Goal: Information Seeking & Learning: Learn about a topic

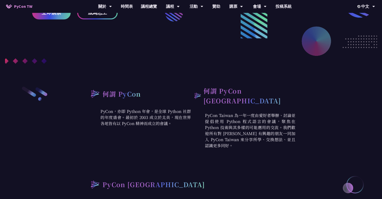
scroll to position [151, 0]
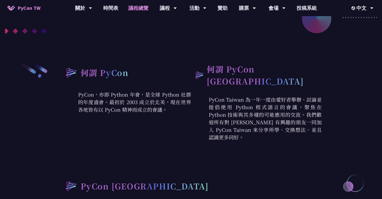
click at [131, 8] on link "議程總覽" at bounding box center [138, 8] width 30 height 16
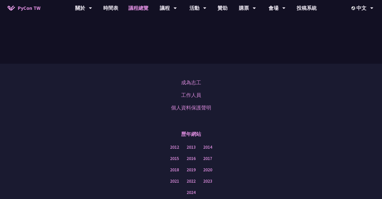
scroll to position [452, 0]
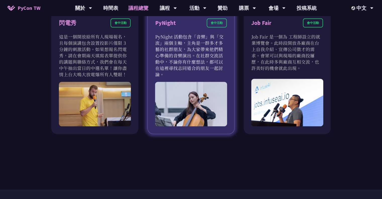
drag, startPoint x: 181, startPoint y: 44, endPoint x: 191, endPoint y: 66, distance: 24.2
click at [191, 66] on p "PyNight 活動包含「音樂」與「交流」兩個主軸，主角是一群多才多藝的社群朋友，為大家帶來他們精心準備的音樂演出。在社群交流活動中，不論你有什麼想法，都可以…" at bounding box center [191, 55] width 72 height 44
click at [216, 63] on p "PyNight 活動包含「音樂」與「交流」兩個主軸，主角是一群多才多藝的社群朋友，為大家帶來他們精心準備的音樂演出。在社群交流活動中，不論你有什麼想法，都可以…" at bounding box center [191, 55] width 72 height 44
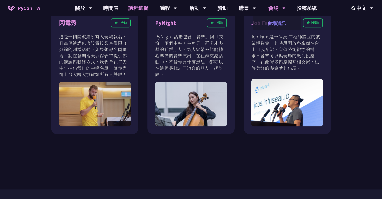
click at [274, 27] on link "會場資訊" at bounding box center [277, 23] width 48 height 12
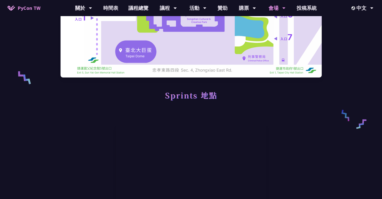
scroll to position [126, 0]
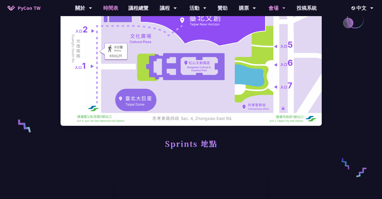
click at [112, 6] on link "時間表" at bounding box center [110, 8] width 25 height 16
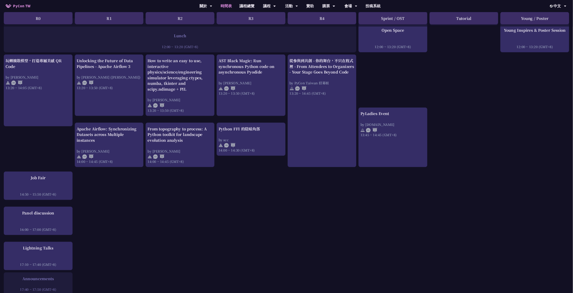
scroll to position [352, 0]
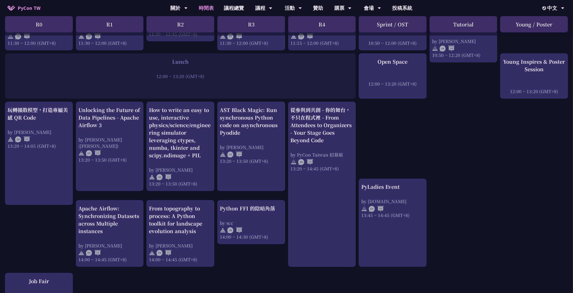
drag, startPoint x: 718, startPoint y: 230, endPoint x: 503, endPoint y: 178, distance: 221.3
click at [382, 178] on div "An Introduction to the GIL for Python Beginners: Disabling It in Python 3.13 an…" at bounding box center [286, 149] width 573 height 798
click at [382, 177] on div "An Introduction to the GIL for Python Beginners: Disabling It in Python 3.13 an…" at bounding box center [286, 149] width 573 height 798
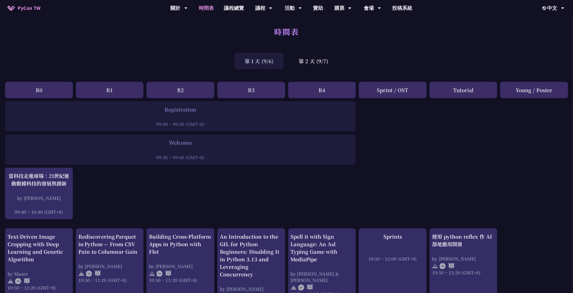
scroll to position [0, 0]
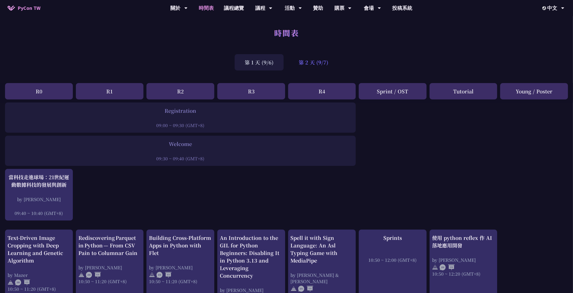
click at [312, 60] on div "第 2 天 (9/7)" at bounding box center [314, 62] width 50 height 16
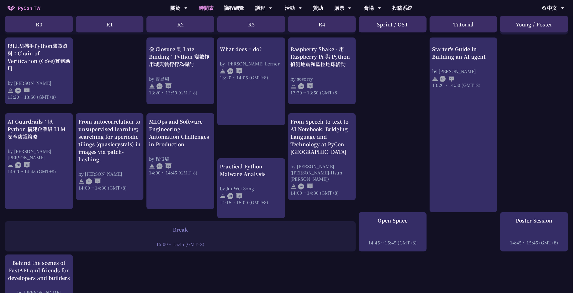
scroll to position [490, 0]
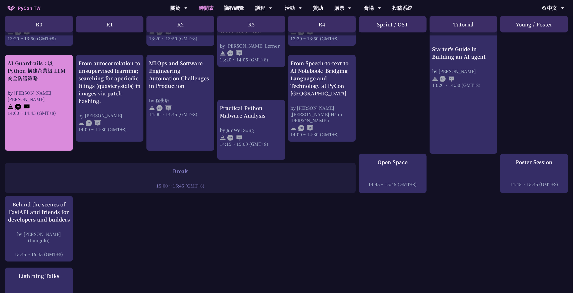
click at [44, 102] on div at bounding box center [39, 106] width 63 height 8
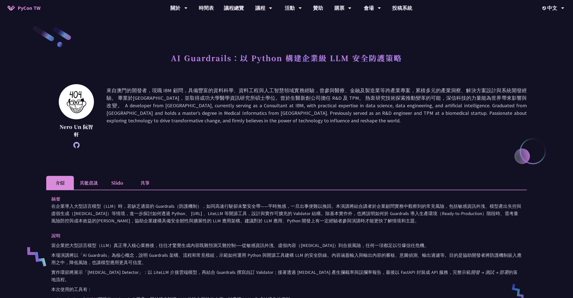
click at [114, 189] on li "Slido" at bounding box center [118, 183] width 28 height 14
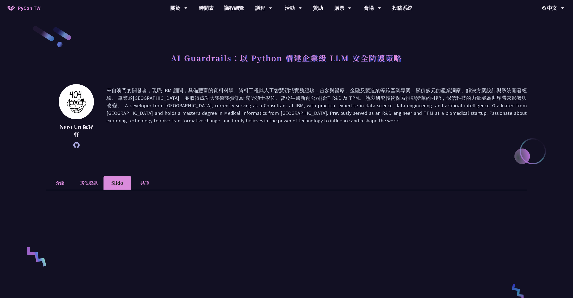
click at [55, 182] on li "介紹" at bounding box center [60, 183] width 28 height 14
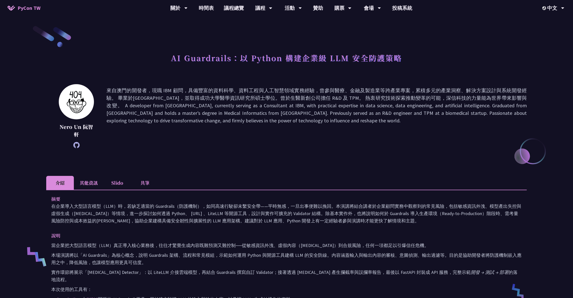
click at [129, 183] on li "Slido" at bounding box center [118, 183] width 28 height 14
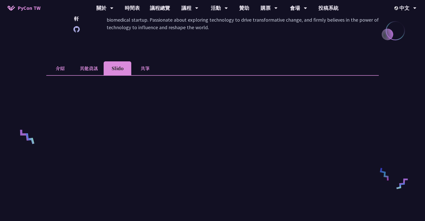
scroll to position [105, 0]
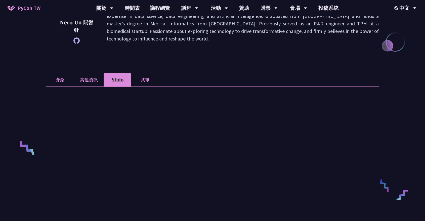
click at [64, 77] on li "介紹" at bounding box center [60, 80] width 28 height 14
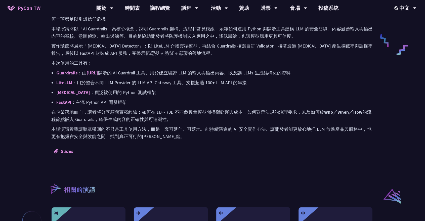
scroll to position [216, 0]
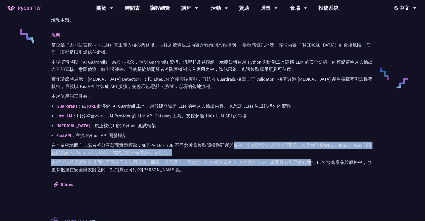
drag, startPoint x: 235, startPoint y: 147, endPoint x: 309, endPoint y: 162, distance: 76.4
click at [309, 162] on div "當企業把大型語言模型（LLM）真正導入核心業務後，往往才驚覺生成內容既難預測又難控制──從敏感資訊外洩、虛假內容（[MEDICAL_DATA]）到合規風險，任…" at bounding box center [212, 107] width 322 height 132
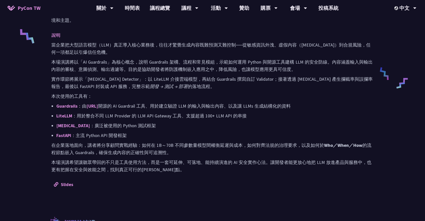
click at [352, 159] on p "本場演講希望讓聽眾帶回的不只是工具使用方法，而是一套可延伸、可落地、能持續演進的 AI 安全實作心法。讓開發者能更放心地把 LLM 放進產品與服務中，也更有把…" at bounding box center [212, 166] width 322 height 15
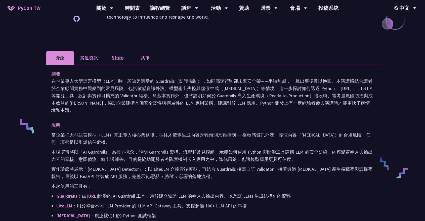
scroll to position [77, 0]
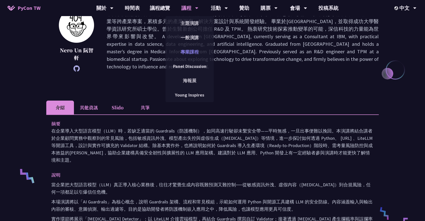
click at [189, 52] on link "專業課程" at bounding box center [189, 52] width 48 height 12
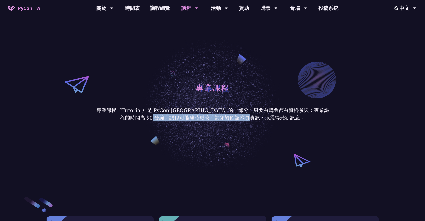
drag, startPoint x: 188, startPoint y: 115, endPoint x: 334, endPoint y: 116, distance: 146.0
click at [334, 116] on div "專業課程 專業課程（Tutorial）是 PyCon [GEOGRAPHIC_DATA] 的一部分，只要有購票都有資格參與；專業課程的時間為 90 分鐘。議程…" at bounding box center [212, 100] width 425 height 141
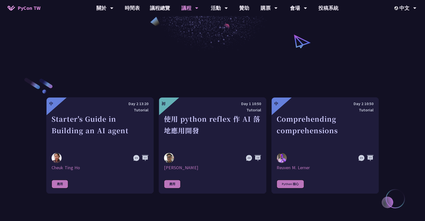
scroll to position [167, 0]
